Goal: Task Accomplishment & Management: Complete application form

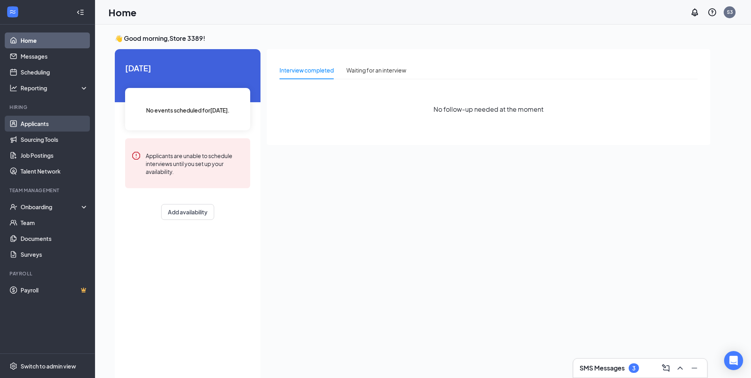
click at [44, 121] on link "Applicants" at bounding box center [55, 124] width 68 height 16
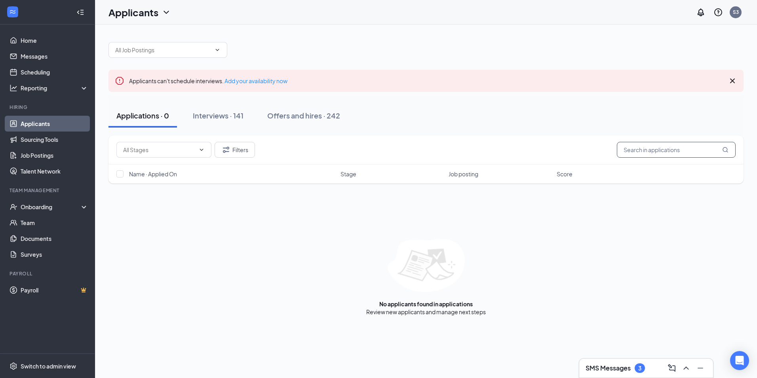
click at [656, 148] on input "text" at bounding box center [676, 150] width 119 height 16
type input "[PERSON_NAME]"
click at [455, 312] on link "Interviews" at bounding box center [450, 311] width 27 height 7
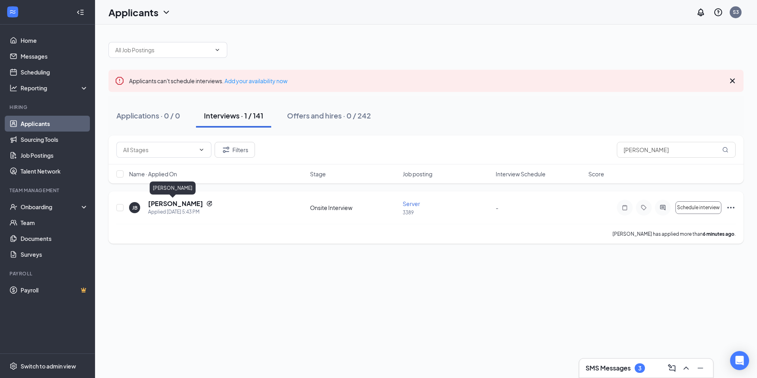
click at [166, 201] on h5 "[PERSON_NAME]" at bounding box center [175, 203] width 55 height 9
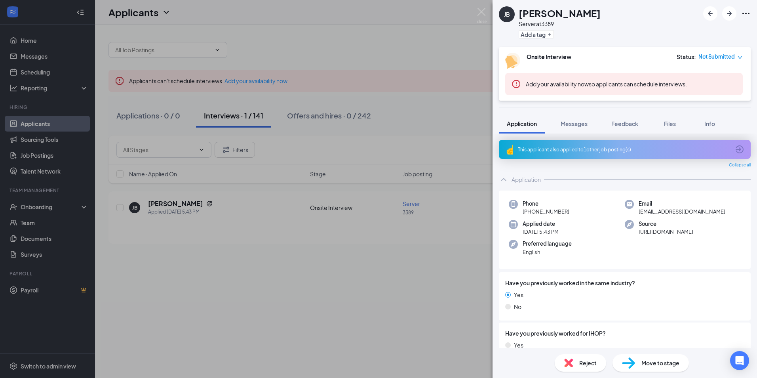
click at [663, 358] on span "Move to stage" at bounding box center [660, 362] width 38 height 9
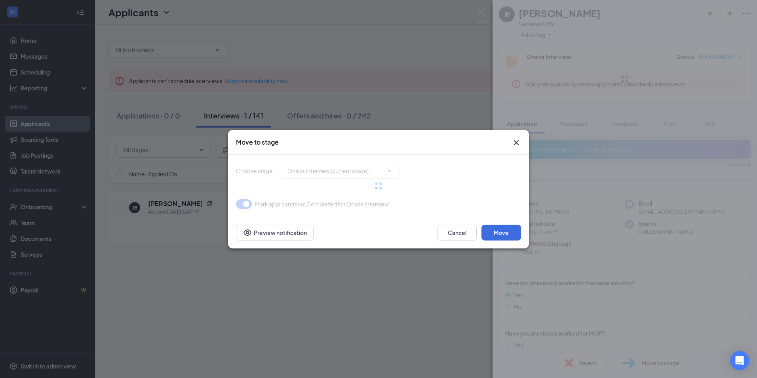
type input "Hiring Complete (final stage)"
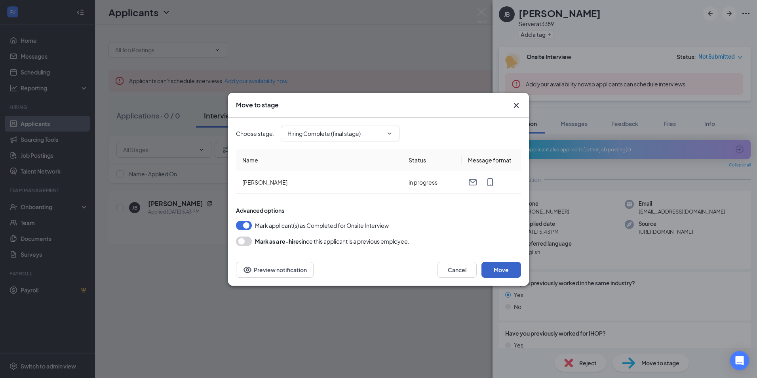
click at [497, 273] on button "Move" at bounding box center [501, 270] width 40 height 16
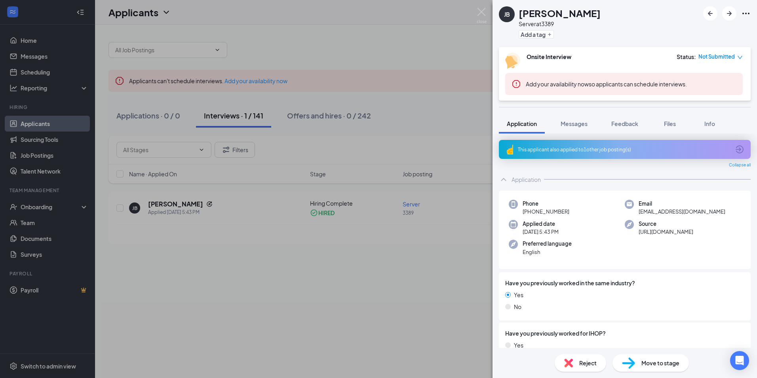
click at [91, 217] on div "[PERSON_NAME] Server at 3389 Add a tag Onsite Interview Status : Not Submitted …" at bounding box center [378, 189] width 757 height 378
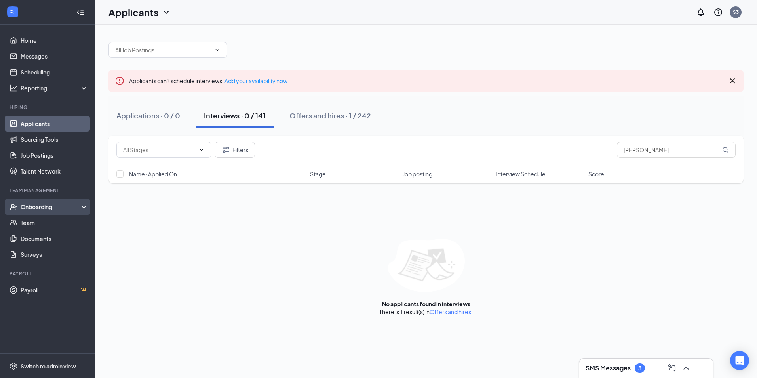
click at [55, 207] on div "Onboarding" at bounding box center [51, 207] width 61 height 8
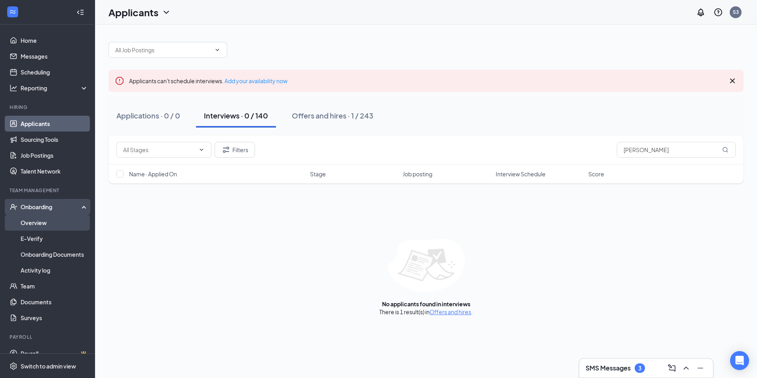
click at [63, 223] on link "Overview" at bounding box center [55, 222] width 68 height 16
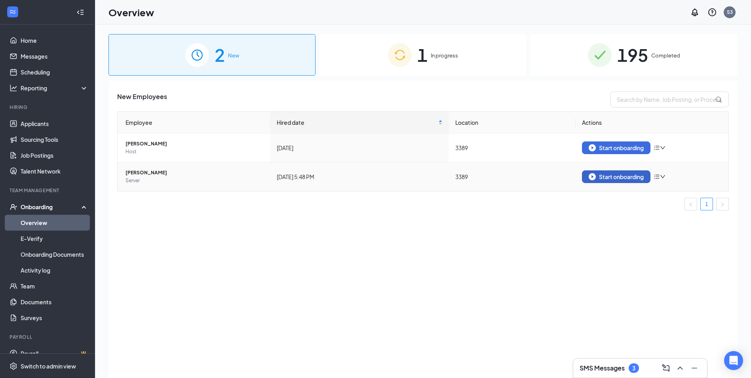
click at [613, 178] on div "Start onboarding" at bounding box center [615, 176] width 55 height 7
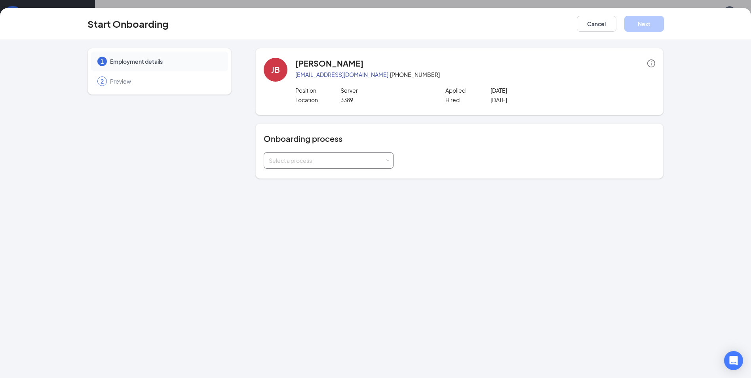
click at [308, 158] on div "Select a process" at bounding box center [327, 160] width 116 height 8
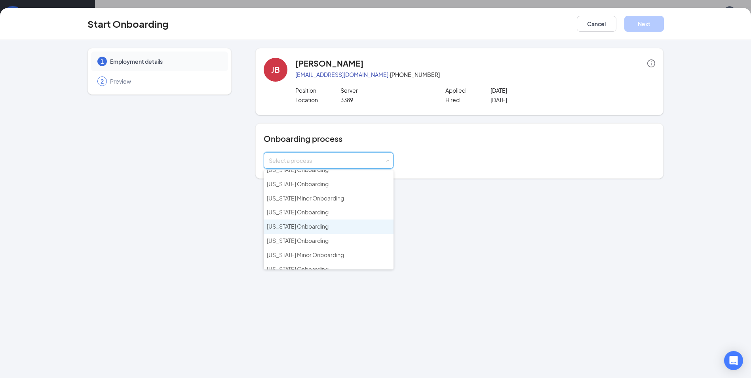
scroll to position [40, 0]
click at [305, 238] on span "[US_STATE] Minor Onboarding" at bounding box center [305, 236] width 77 height 7
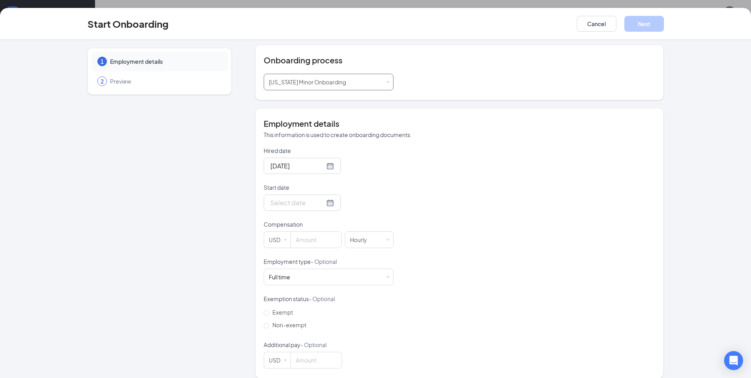
scroll to position [79, 0]
click at [296, 204] on input "Start date" at bounding box center [297, 202] width 54 height 10
type input "[DATE]"
click at [344, 271] on div "17" at bounding box center [346, 272] width 9 height 9
click at [310, 243] on input at bounding box center [316, 239] width 50 height 16
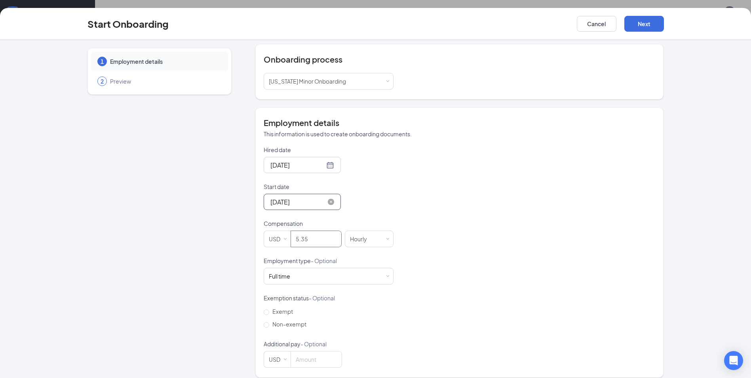
type input "5.35"
click at [303, 205] on input "[DATE]" at bounding box center [297, 202] width 54 height 10
type input "[DATE]"
click at [357, 273] on div "18" at bounding box center [360, 272] width 9 height 9
click at [318, 279] on div "Full time Works 30+ hours per week and is reasonably expected to work" at bounding box center [329, 276] width 120 height 16
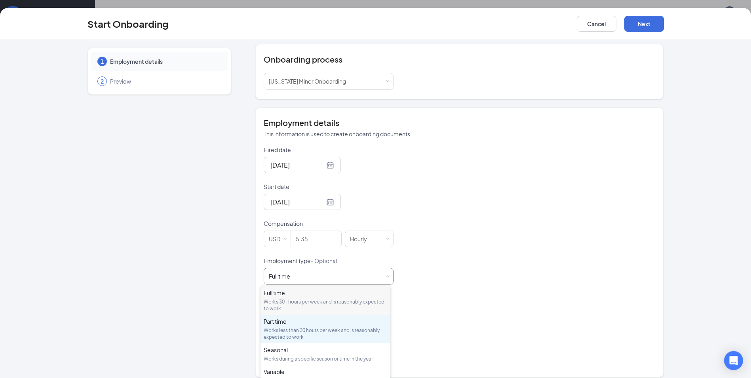
click at [297, 324] on div "Part time" at bounding box center [325, 321] width 123 height 8
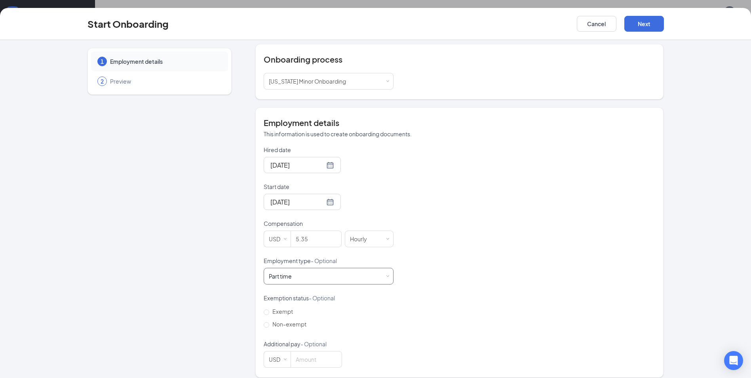
scroll to position [87, 0]
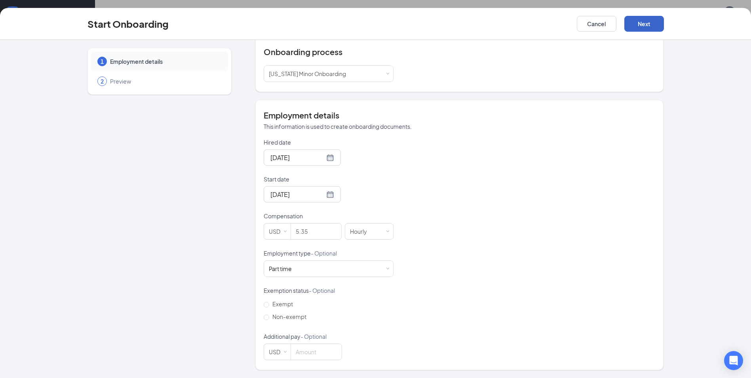
click at [651, 25] on button "Next" at bounding box center [644, 24] width 40 height 16
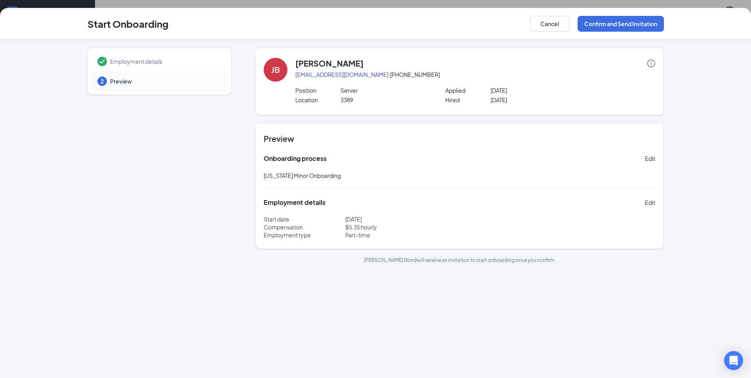
scroll to position [0, 0]
click at [636, 21] on button "Confirm and Send Invitation" at bounding box center [620, 24] width 86 height 16
